Goal: Use online tool/utility: Utilize a website feature to perform a specific function

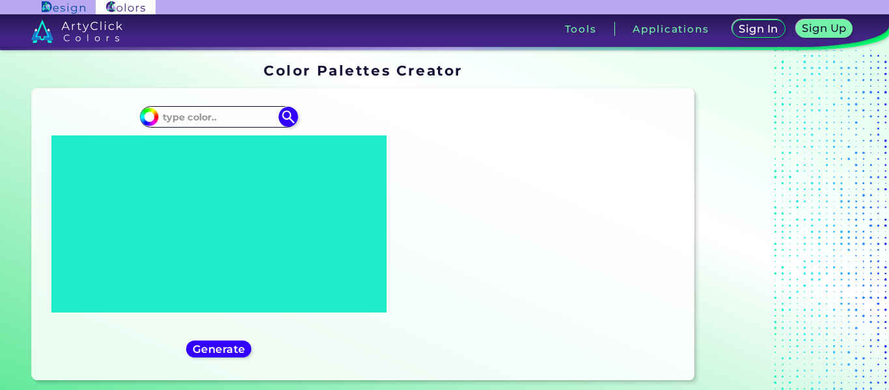
click at [274, 260] on icon at bounding box center [251, 264] width 81 height 12
click at [236, 122] on input at bounding box center [218, 117] width 121 height 18
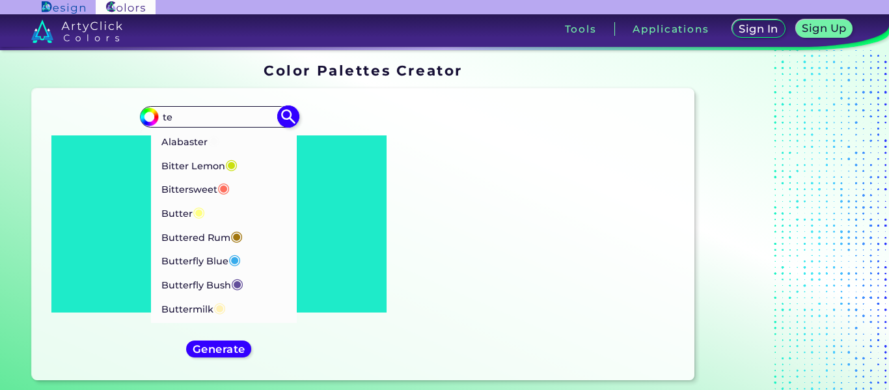
type input "t"
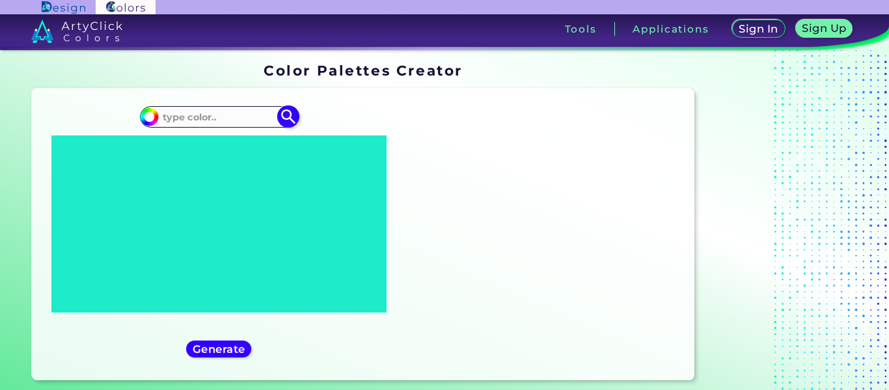
type input "r"
type input "t"
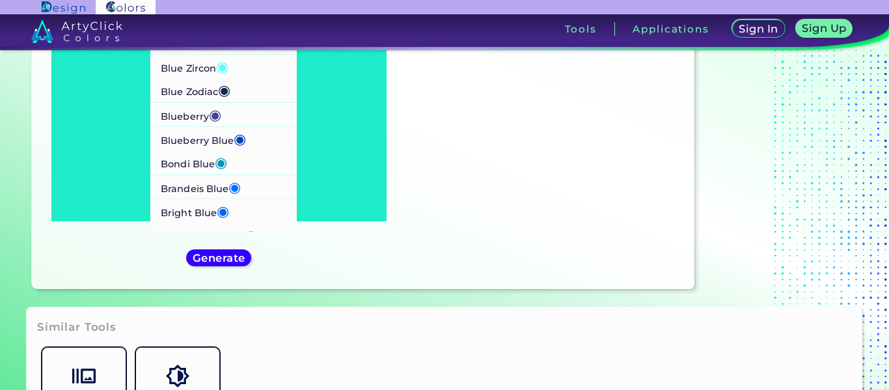
scroll to position [962, 0]
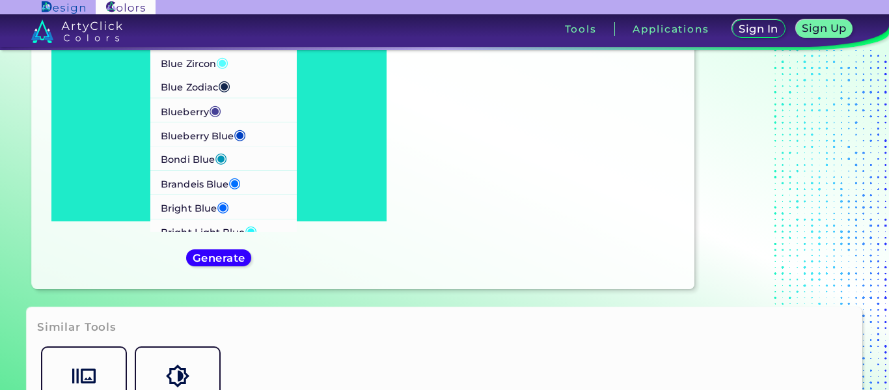
type input "blue"
click at [204, 157] on p "Bondi Blue ◉" at bounding box center [194, 158] width 66 height 24
type input "#0095b6"
type input "#0095B6"
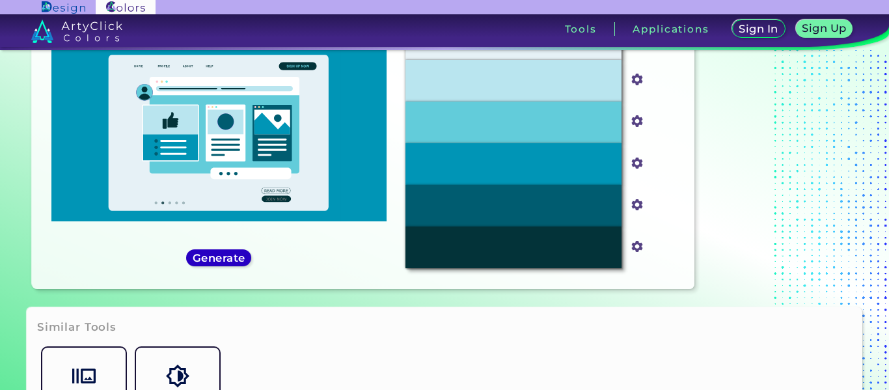
click at [226, 254] on h5 "Generate" at bounding box center [218, 258] width 47 height 10
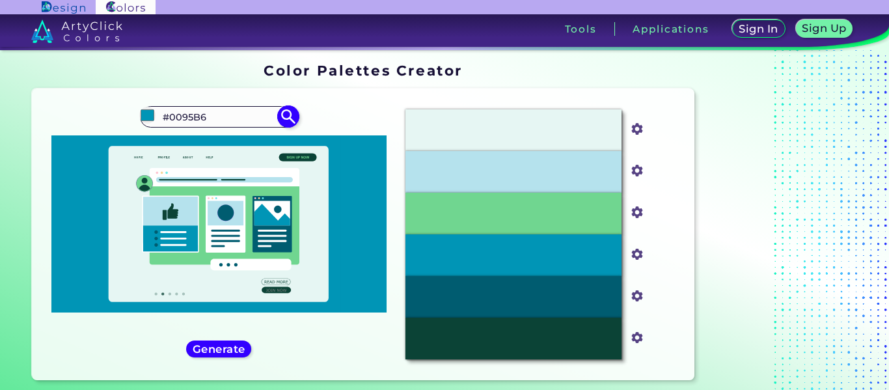
drag, startPoint x: 219, startPoint y: 116, endPoint x: 188, endPoint y: 112, distance: 31.6
click at [188, 112] on input "#0095B6" at bounding box center [218, 117] width 121 height 18
click at [270, 120] on input "#0095B6" at bounding box center [218, 117] width 121 height 18
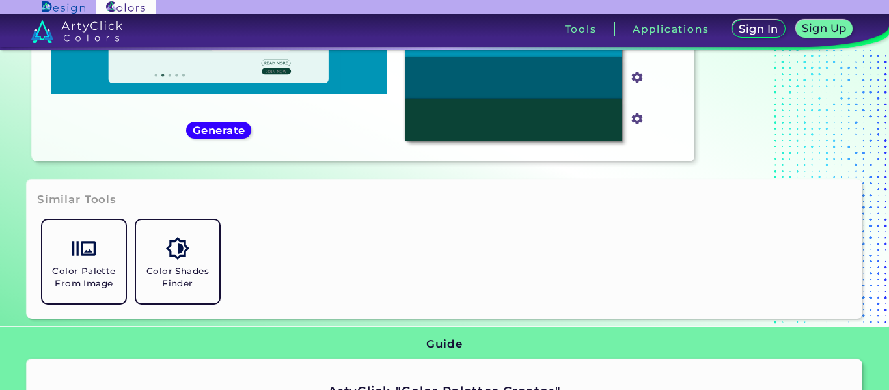
scroll to position [295, 0]
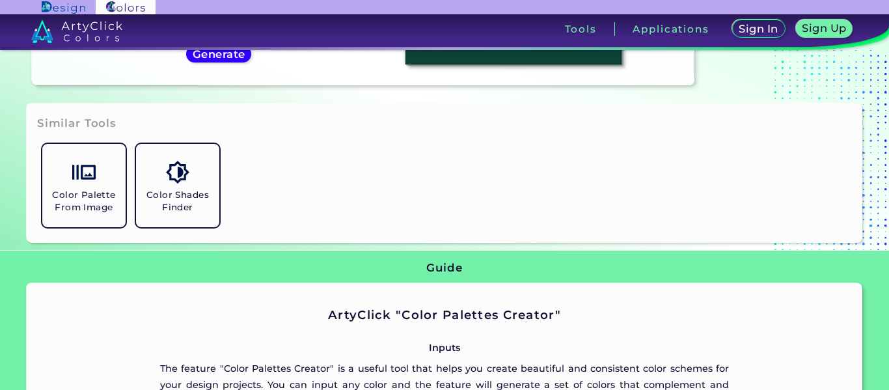
click at [214, 59] on h5 "Generate" at bounding box center [218, 54] width 47 height 10
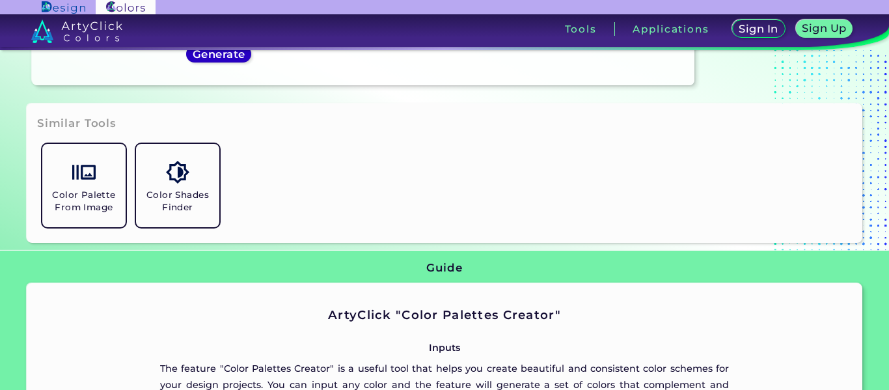
scroll to position [0, 0]
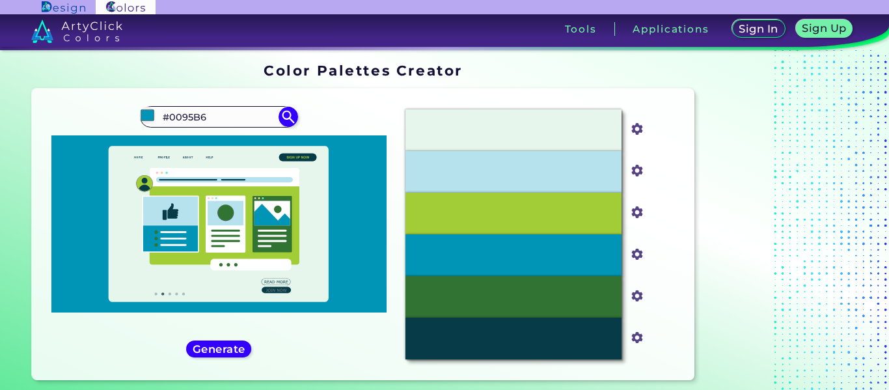
click at [204, 129] on div "#0095b6 #0095B6 Aero Blue ◉ [PERSON_NAME] Blue ◉ Aqua Blue ◉ Aquamarine Blue ◉ …" at bounding box center [218, 234] width 353 height 271
click at [195, 122] on input "#0095B6" at bounding box center [218, 117] width 121 height 18
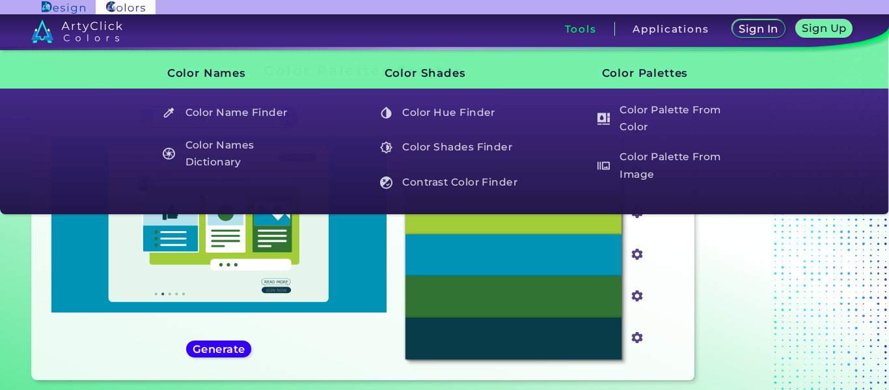
click at [587, 33] on h3 "Tools" at bounding box center [581, 29] width 32 height 10
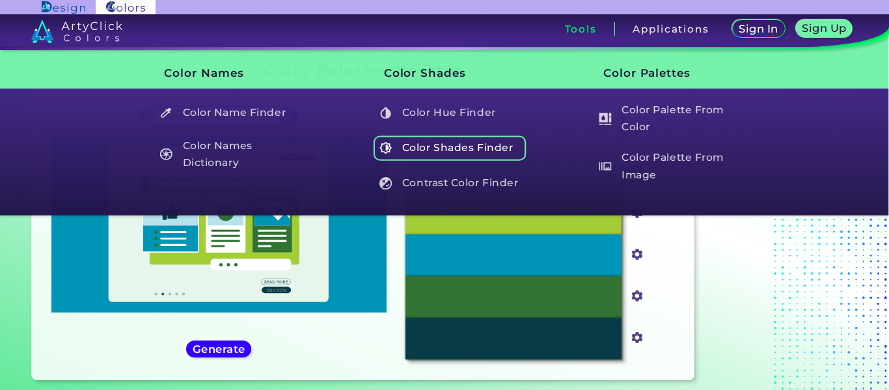
click at [438, 143] on h5 "Color Shades Finder" at bounding box center [449, 147] width 153 height 25
